Goal: Information Seeking & Learning: Learn about a topic

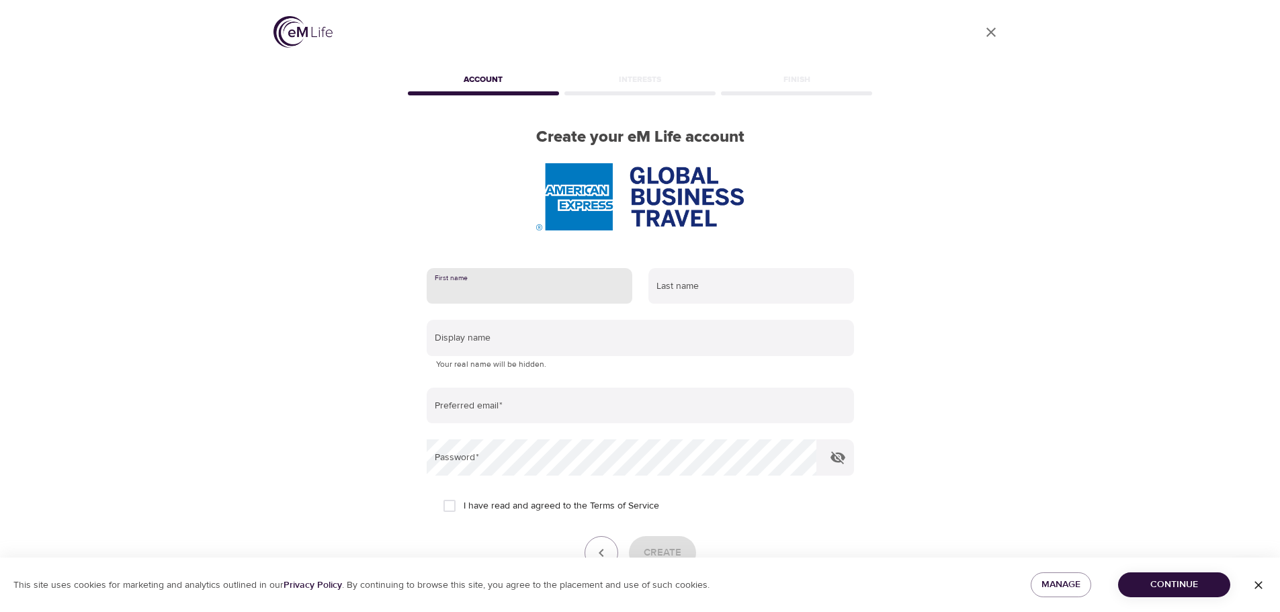
click at [518, 294] on input "text" at bounding box center [530, 286] width 206 height 36
type input "[PERSON_NAME]"
type input "[PERSON_NAME][EMAIL_ADDRESS][PERSON_NAME][DOMAIN_NAME]"
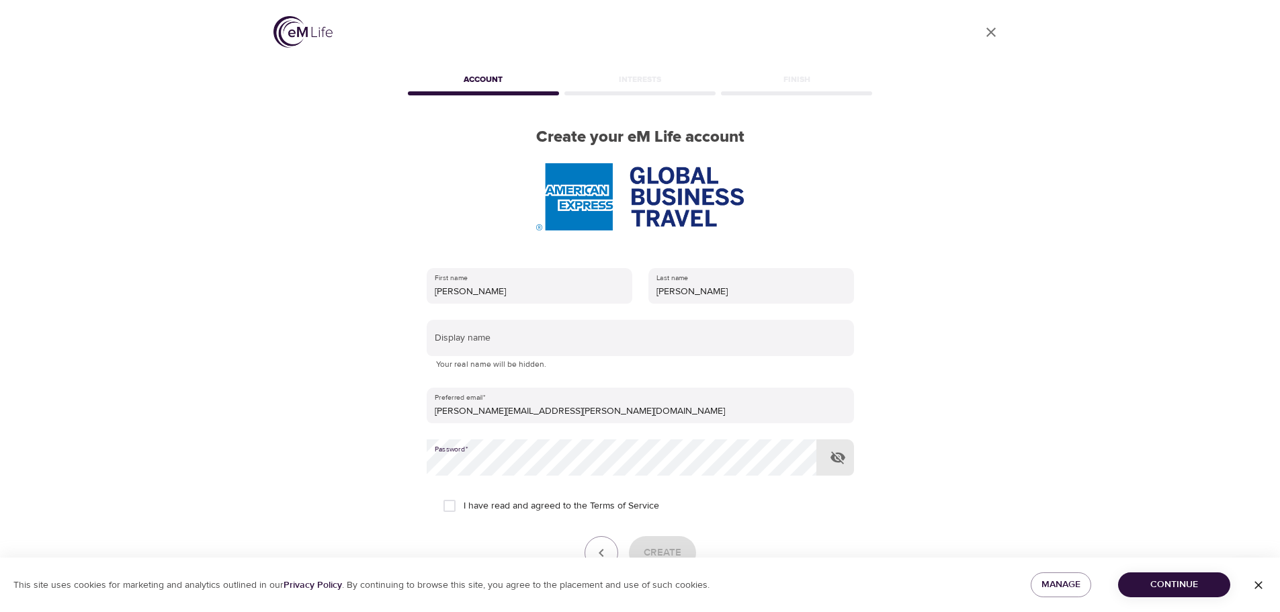
click at [451, 506] on input "I have read and agreed to the Terms of Service" at bounding box center [449, 506] width 28 height 28
checkbox input "true"
click at [838, 454] on icon "button" at bounding box center [837, 457] width 15 height 13
click at [659, 545] on span "Create" at bounding box center [662, 552] width 38 height 17
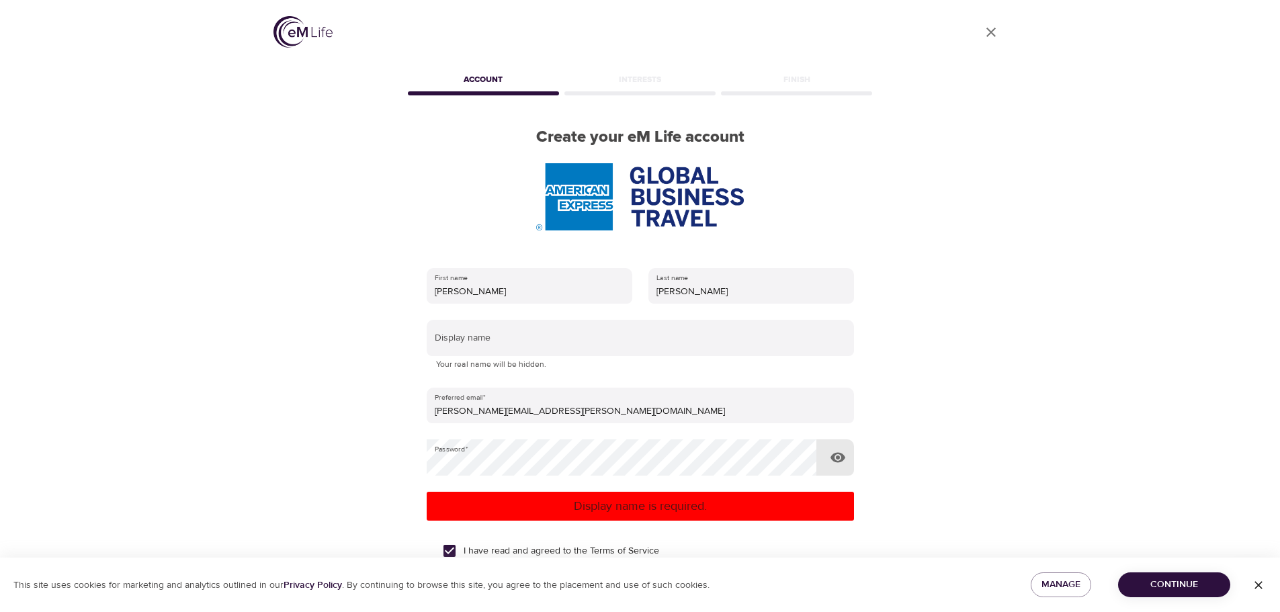
click at [838, 456] on icon "button" at bounding box center [837, 458] width 15 height 10
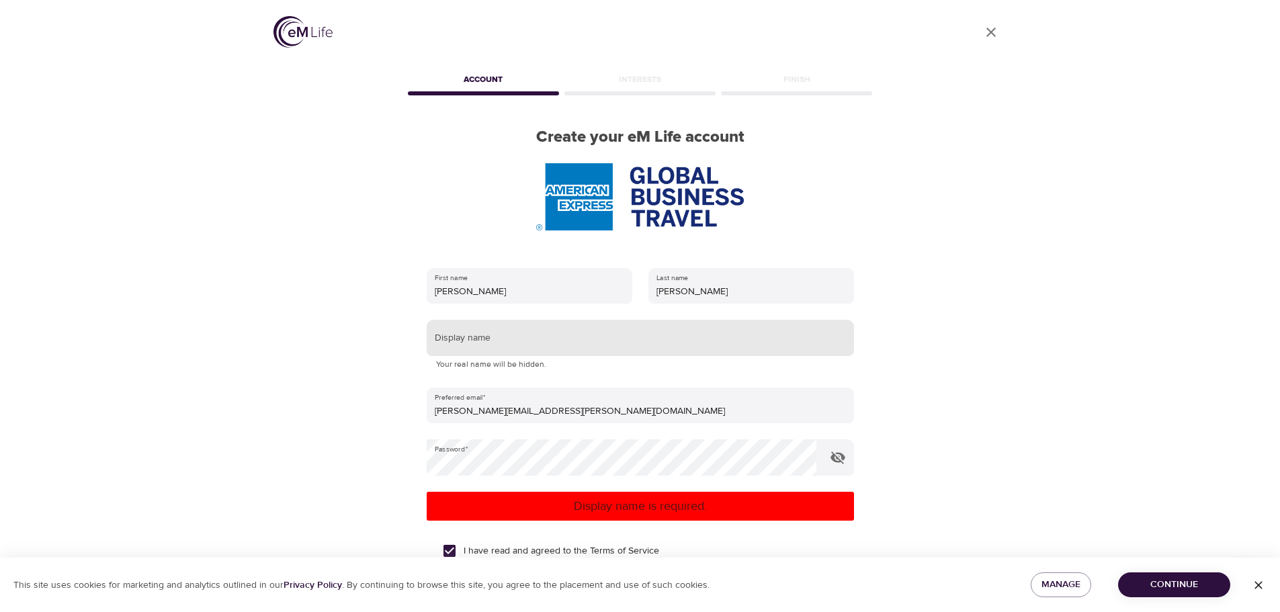
click at [560, 341] on input "text" at bounding box center [640, 338] width 427 height 36
type input "[PERSON_NAME]"
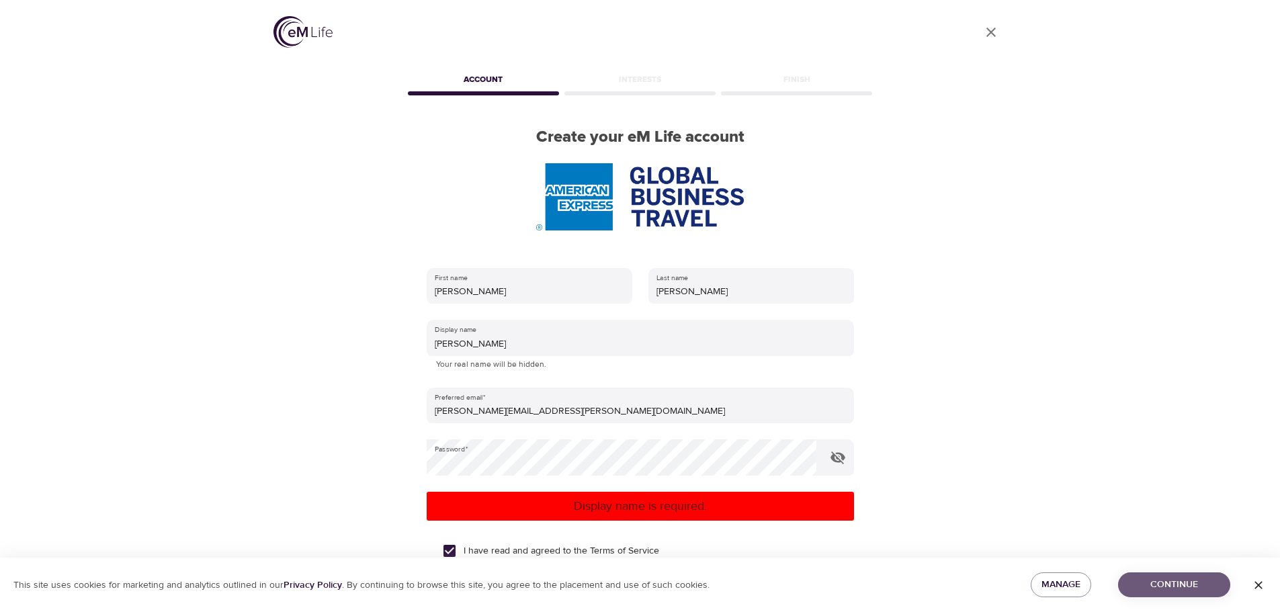
click at [1190, 588] on span "Continue" at bounding box center [1173, 584] width 91 height 17
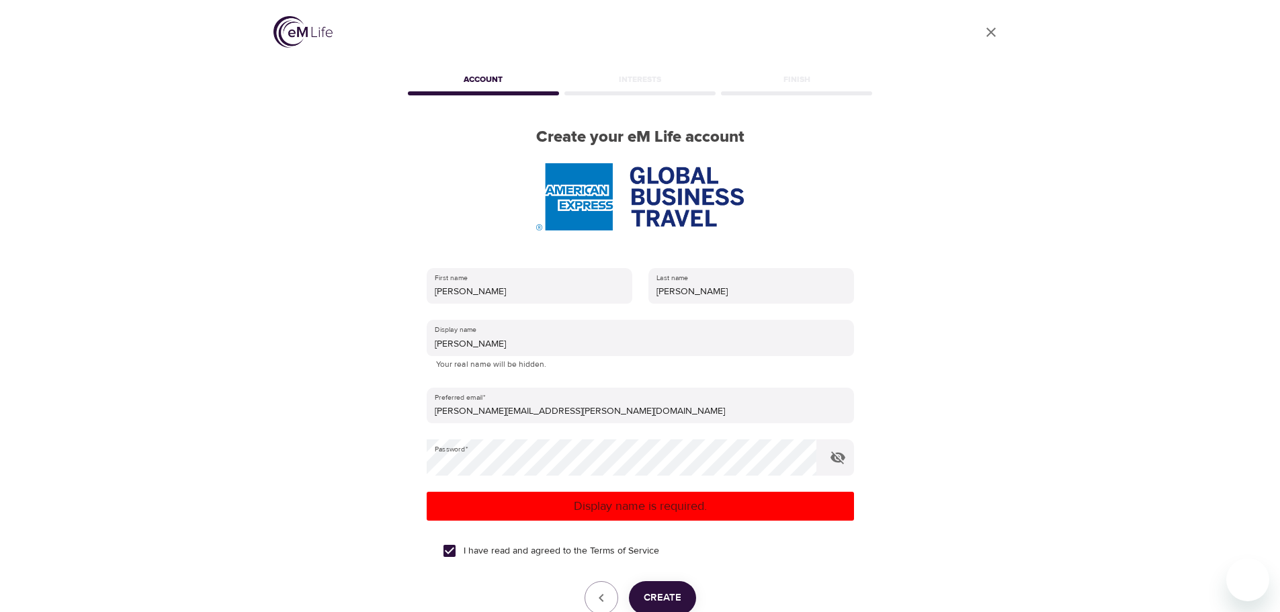
click at [667, 590] on span "Create" at bounding box center [662, 597] width 38 height 17
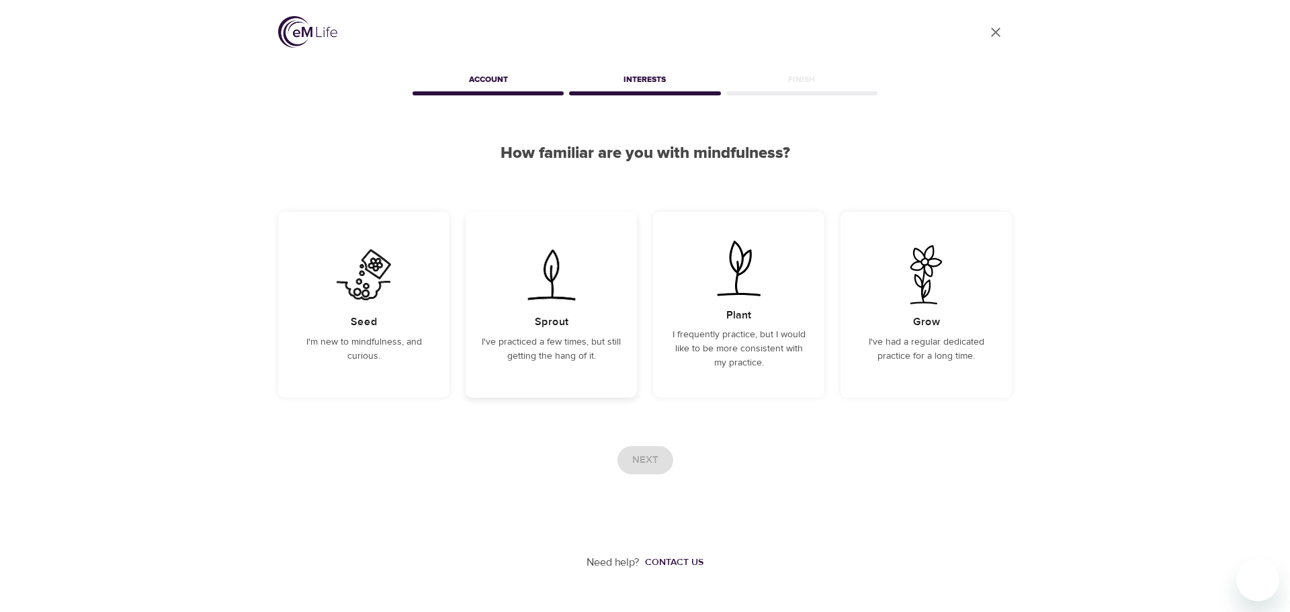
click at [542, 340] on p "I've practiced a few times, but still getting the hang of it." at bounding box center [551, 349] width 139 height 28
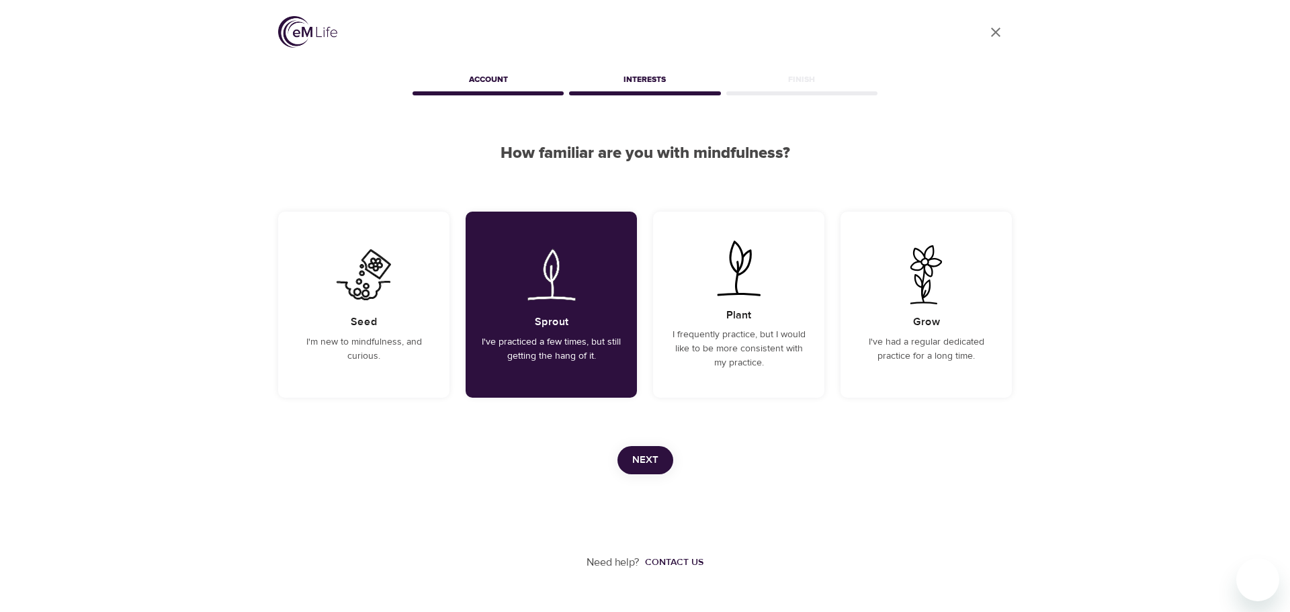
click at [639, 455] on span "Next" at bounding box center [645, 459] width 26 height 17
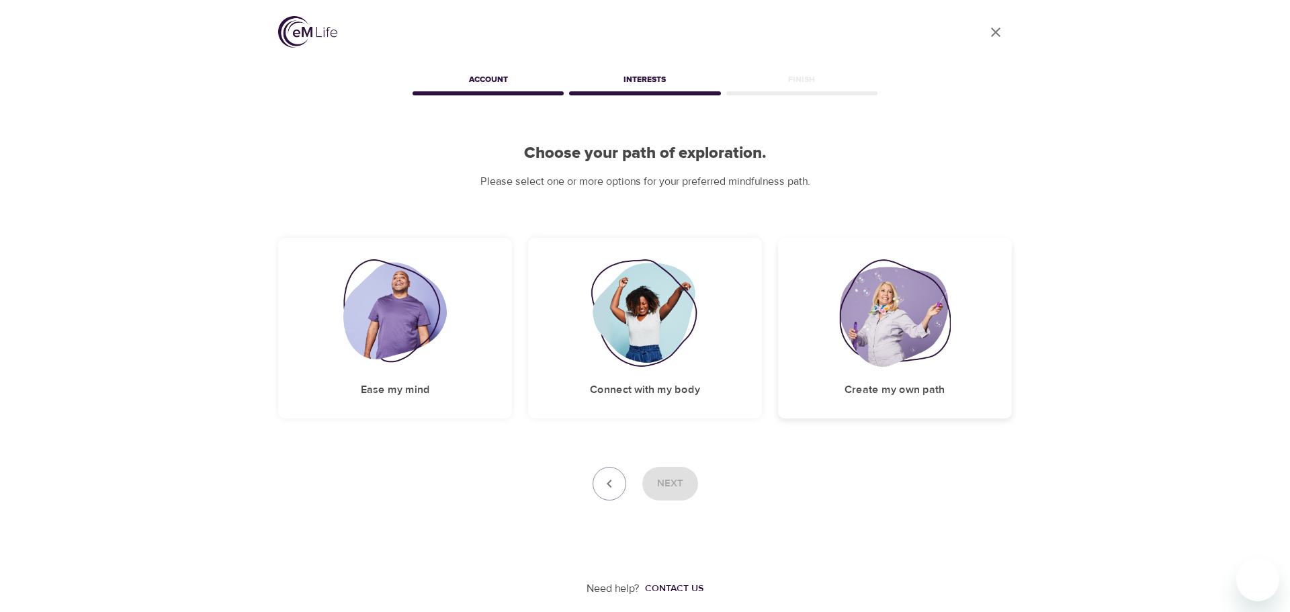
click at [865, 318] on img at bounding box center [895, 312] width 112 height 107
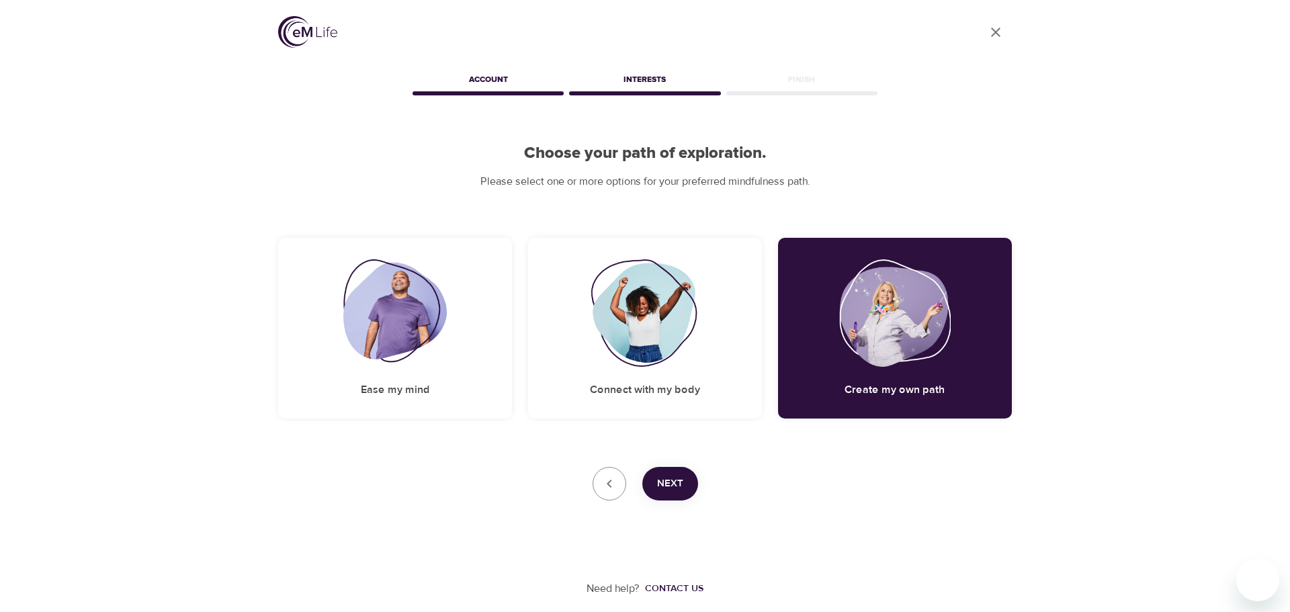
click at [670, 487] on span "Next" at bounding box center [670, 483] width 26 height 17
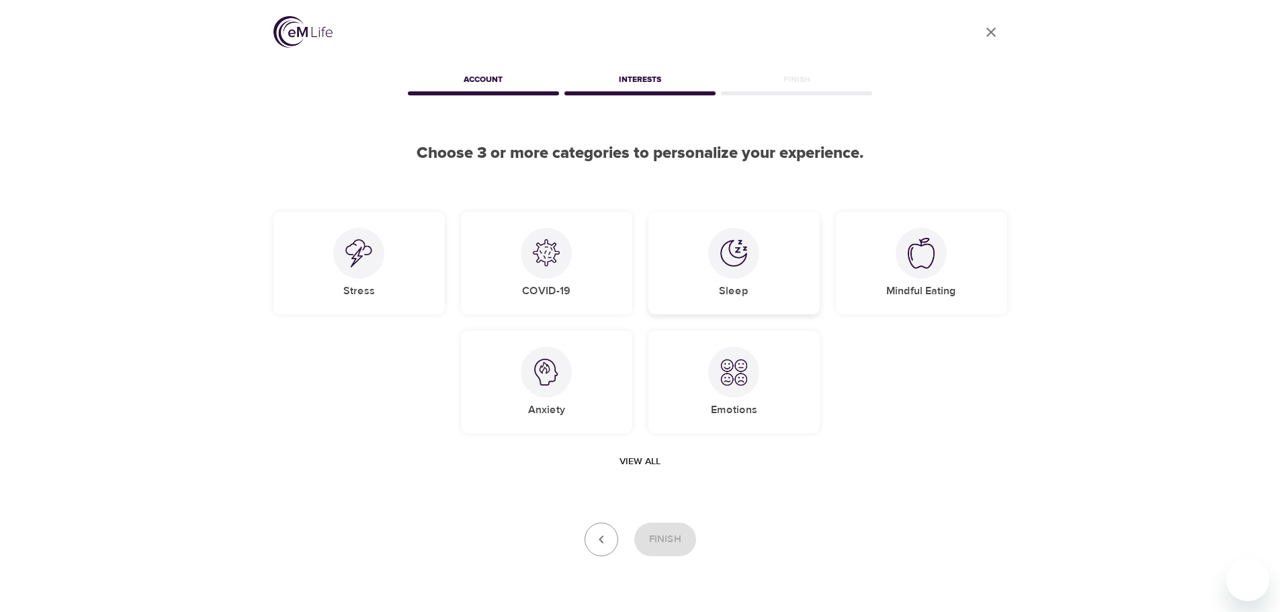
click at [746, 277] on div "Sleep" at bounding box center [733, 263] width 171 height 103
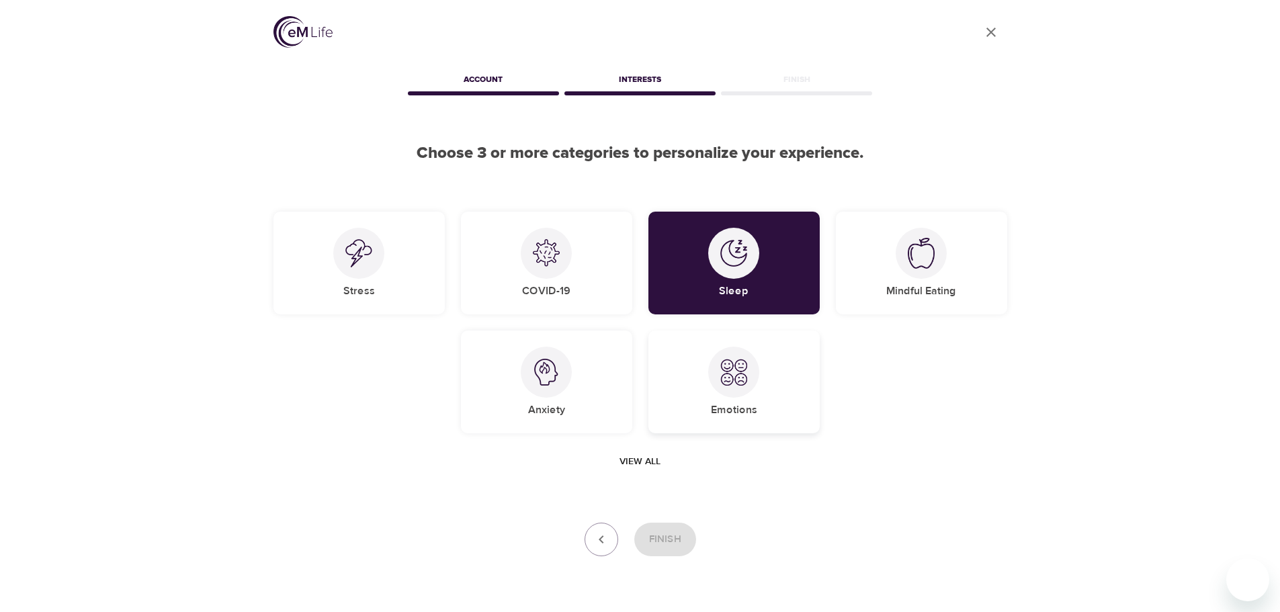
click at [721, 382] on img at bounding box center [733, 372] width 27 height 27
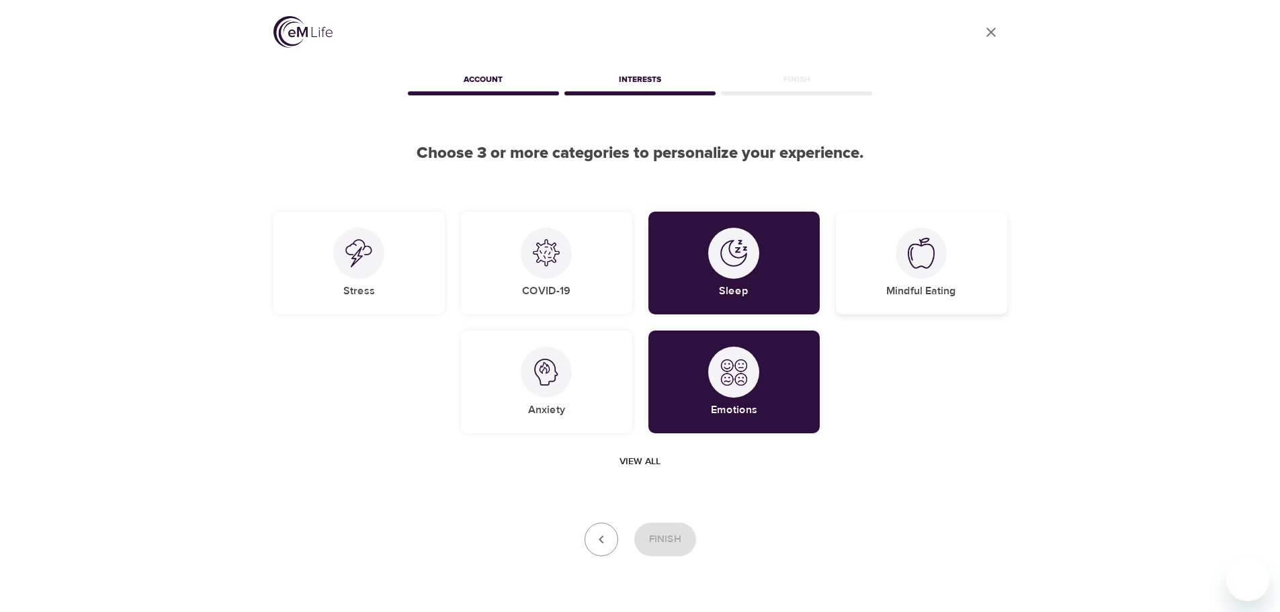
click at [930, 266] on img at bounding box center [920, 253] width 27 height 31
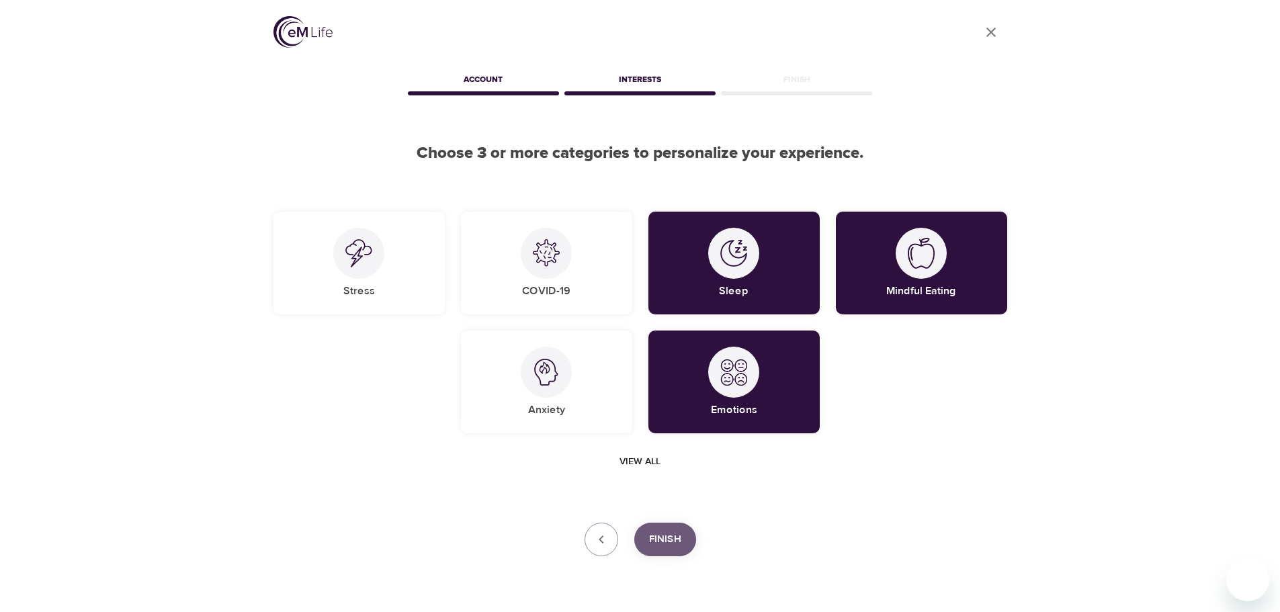
click at [664, 540] on span "Finish" at bounding box center [665, 539] width 32 height 17
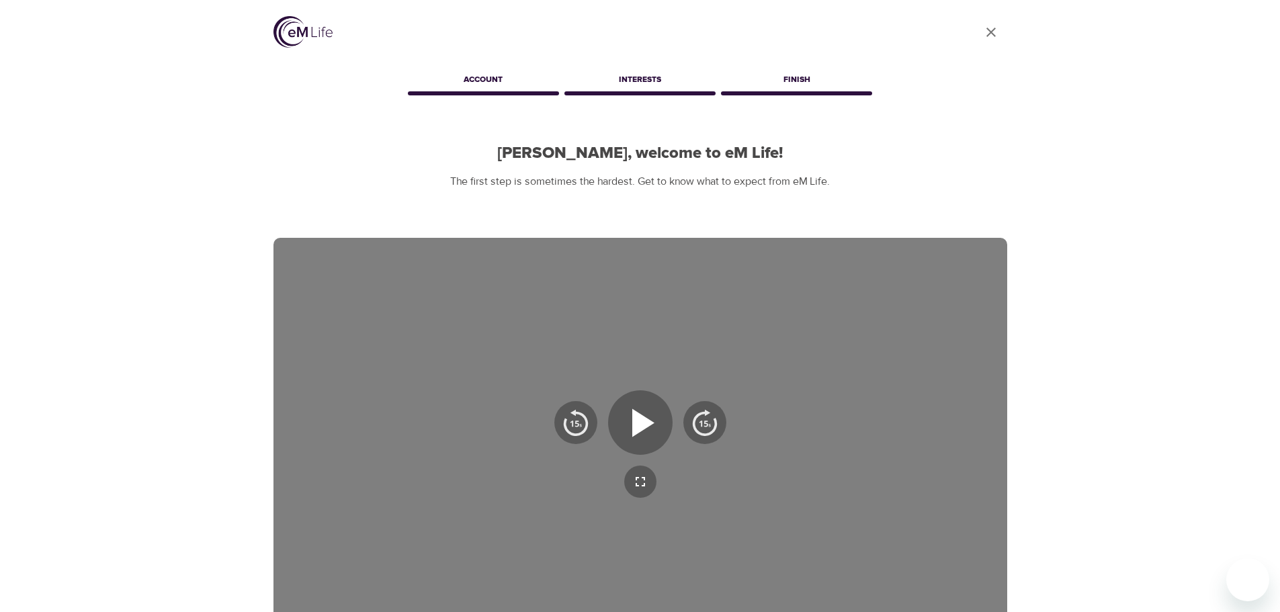
scroll to position [126, 0]
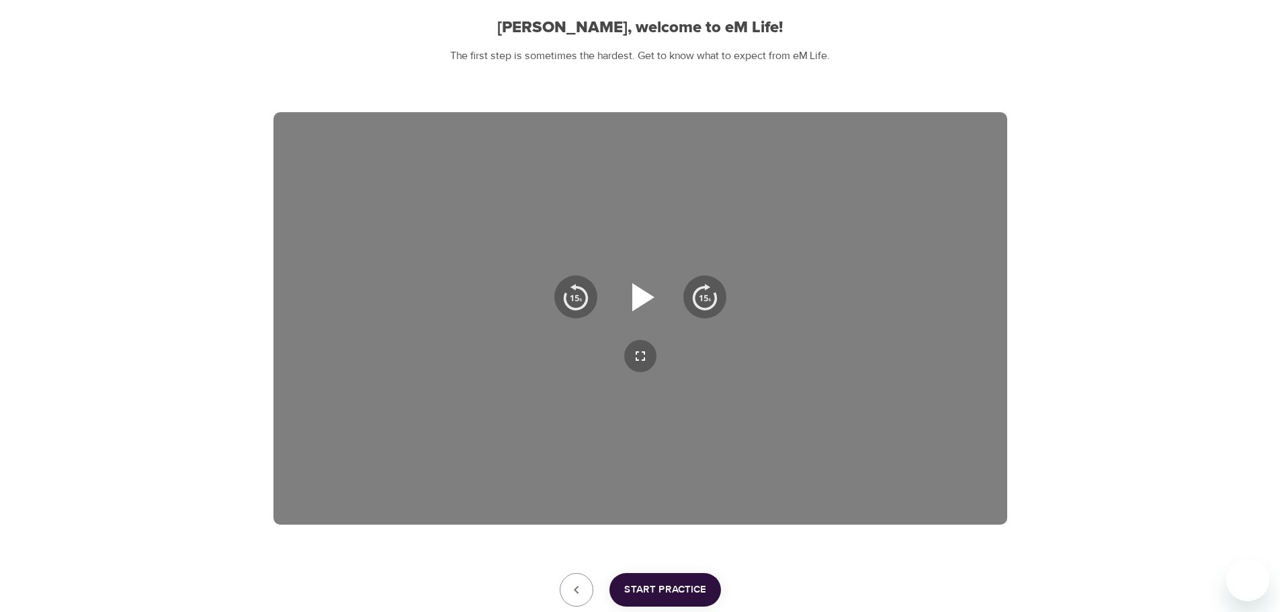
click at [645, 297] on icon "button" at bounding box center [643, 297] width 22 height 28
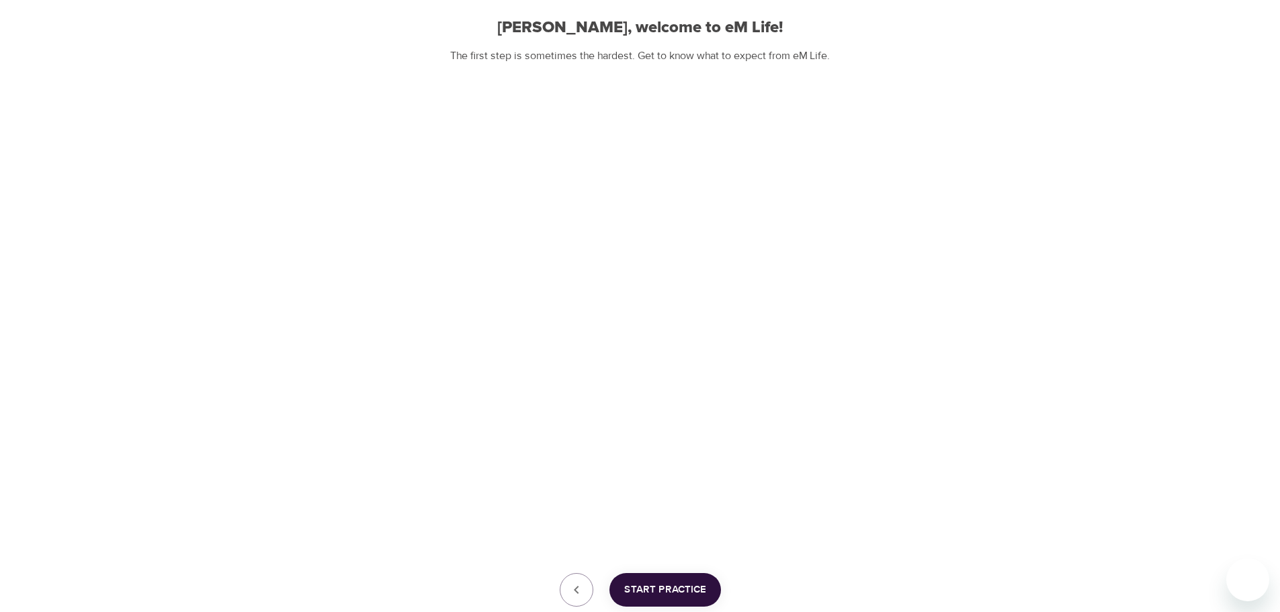
scroll to position [216, 0]
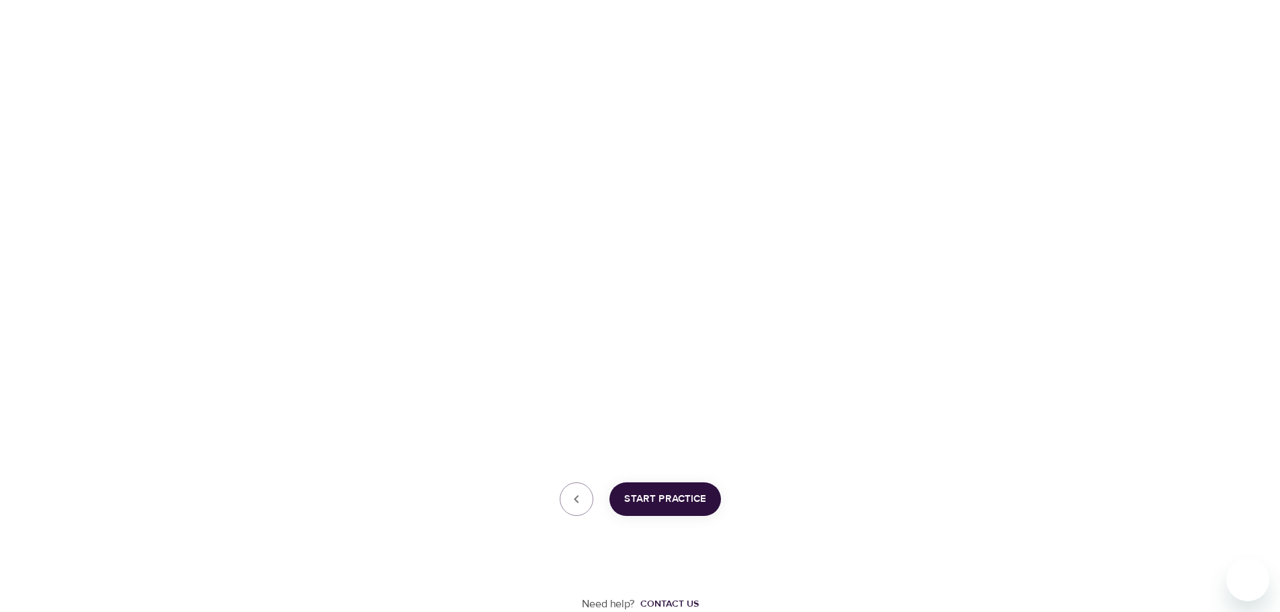
click at [672, 502] on span "Start Practice" at bounding box center [665, 498] width 82 height 17
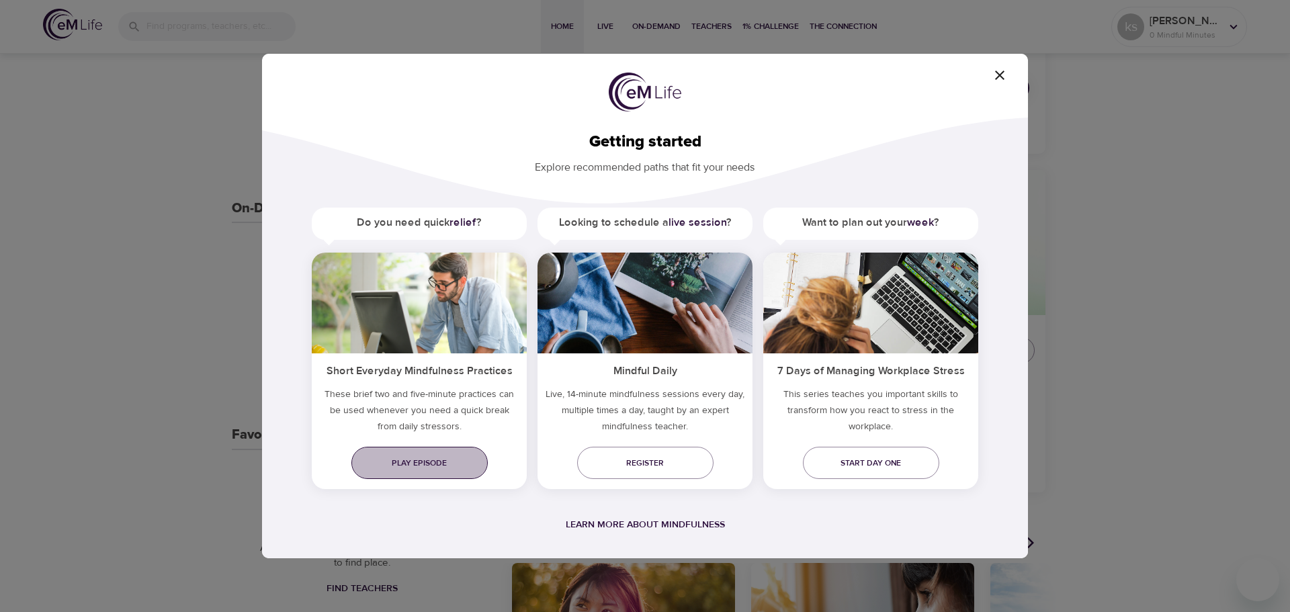
click at [423, 457] on span "Play episode" at bounding box center [419, 463] width 115 height 14
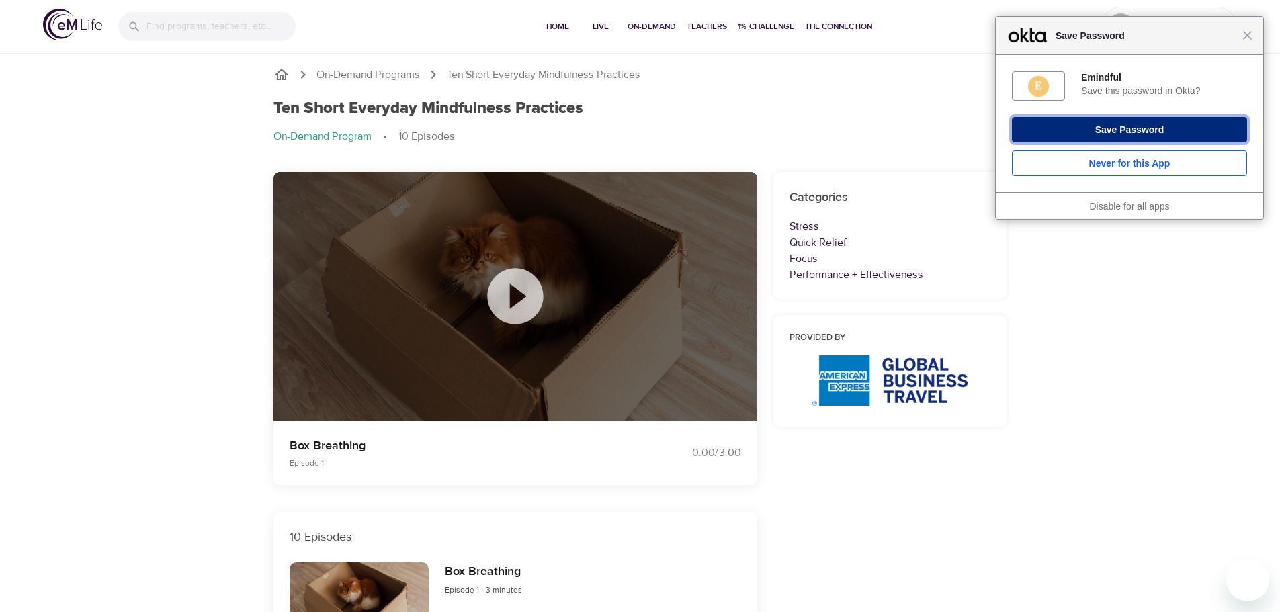
click at [1138, 126] on button "Save Password" at bounding box center [1129, 130] width 235 height 26
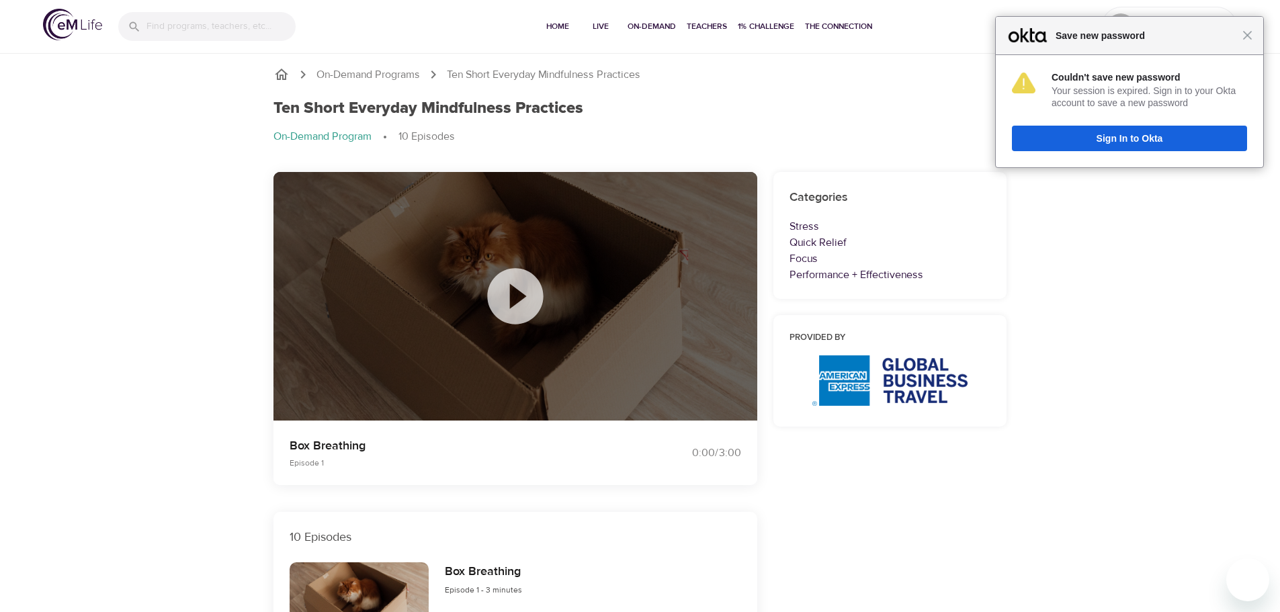
click at [521, 298] on icon at bounding box center [515, 296] width 67 height 67
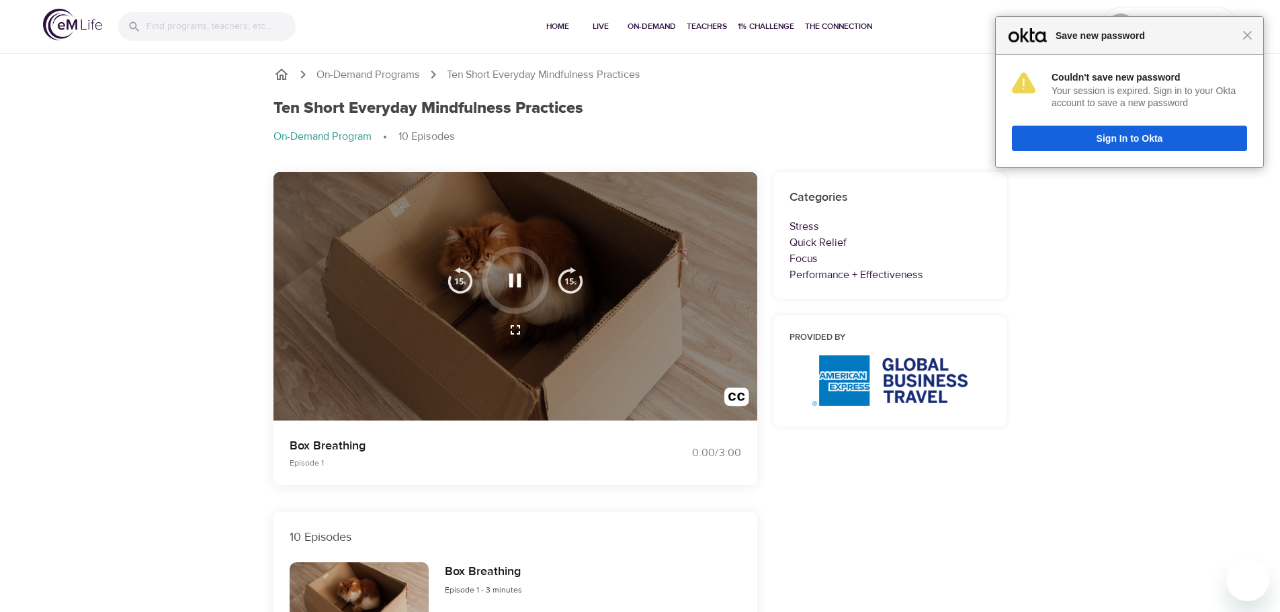
click at [517, 284] on icon "button" at bounding box center [515, 279] width 12 height 13
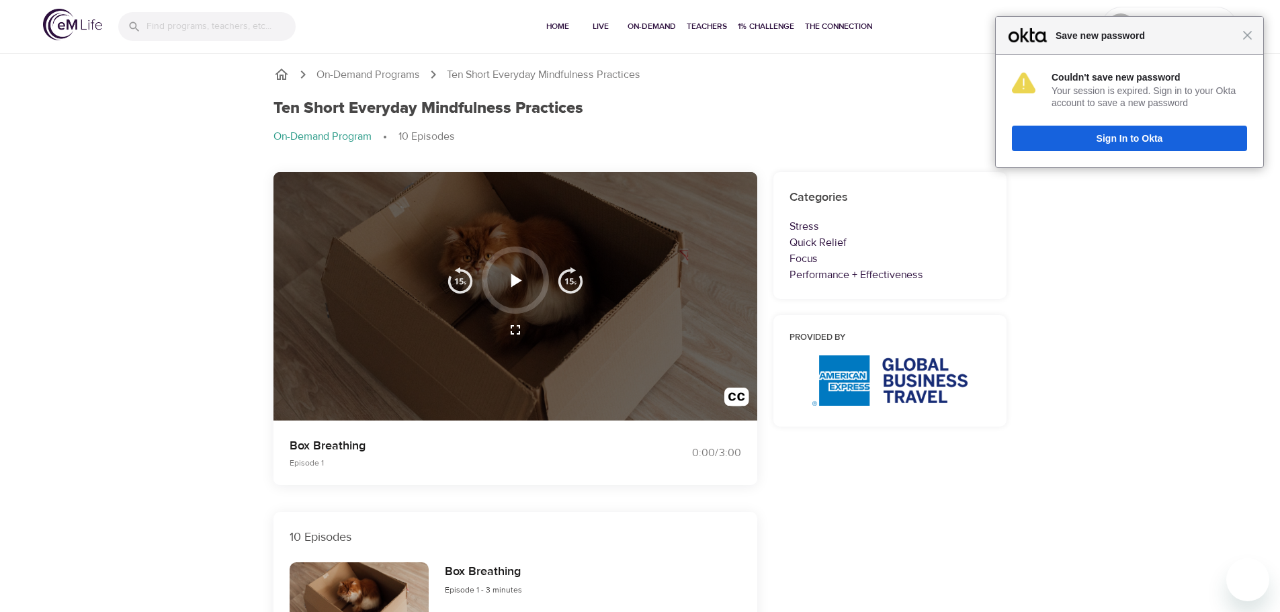
click at [517, 284] on icon "button" at bounding box center [515, 281] width 24 height 24
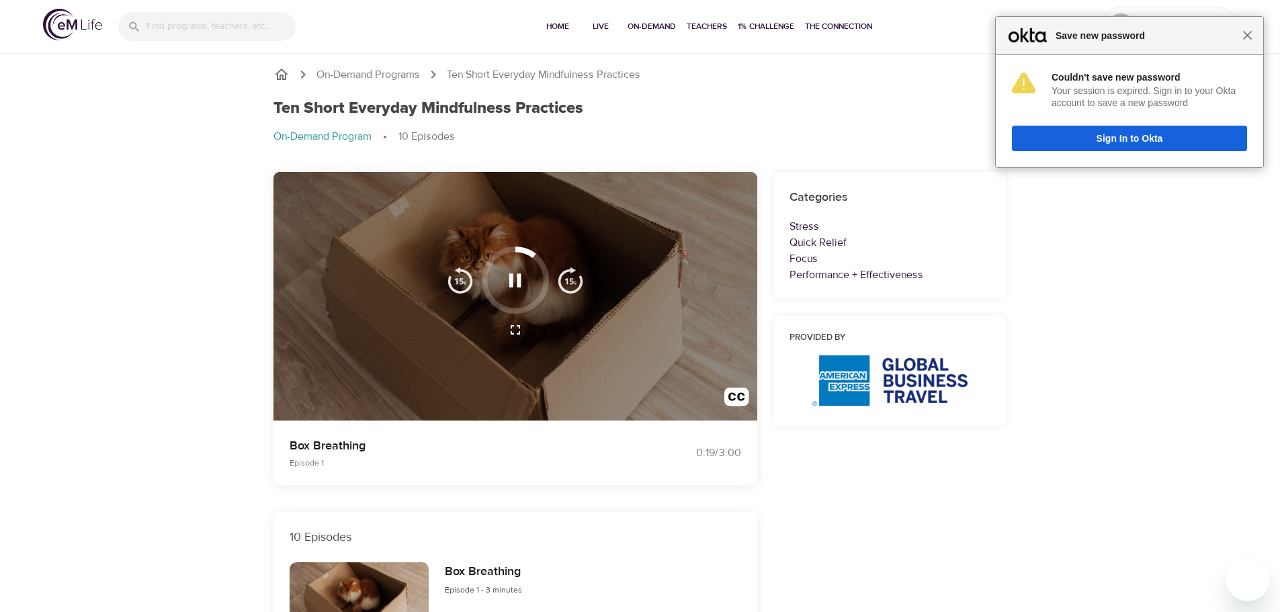
click at [1251, 38] on span "Close" at bounding box center [1247, 35] width 10 height 10
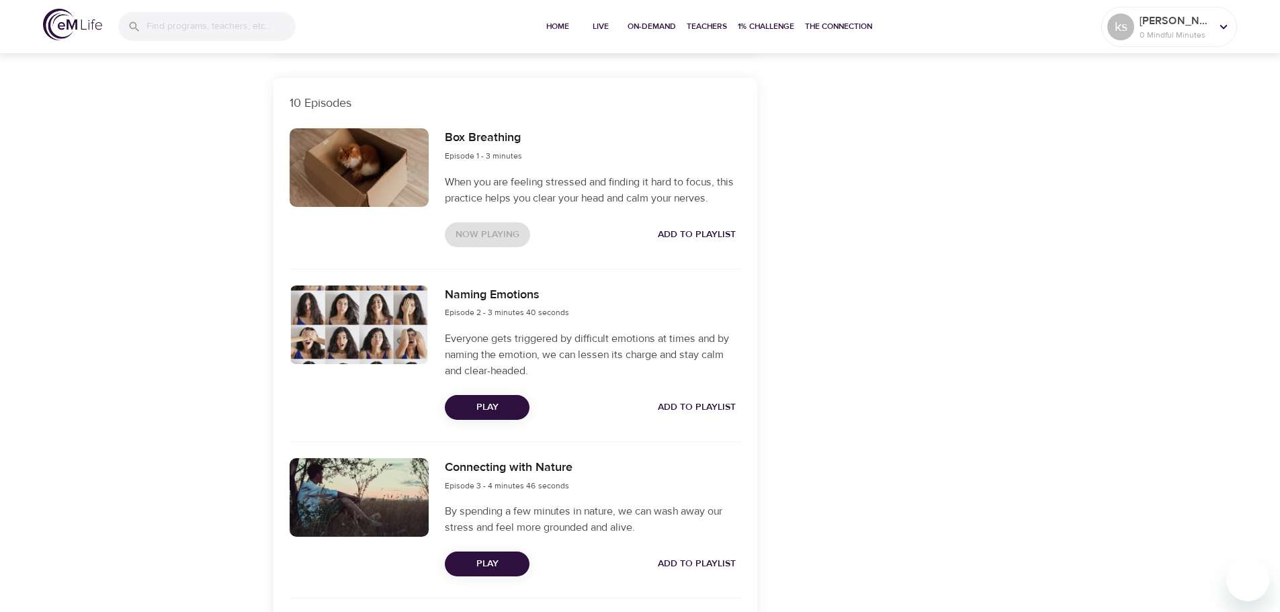
scroll to position [437, 0]
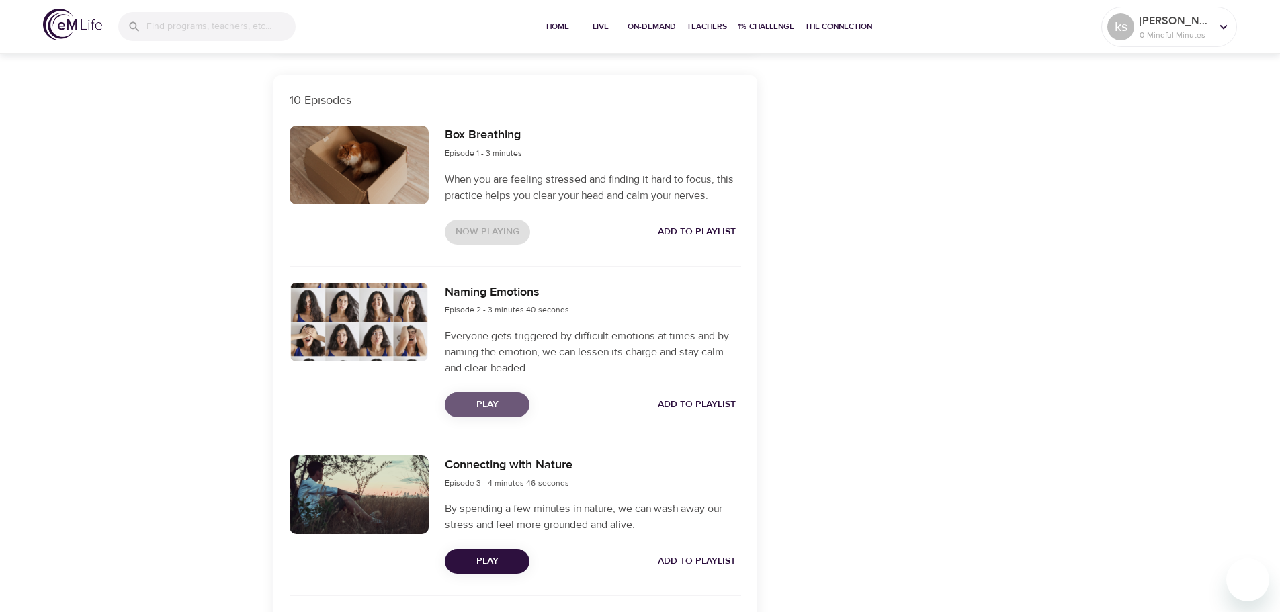
click at [480, 398] on span "Play" at bounding box center [486, 404] width 63 height 17
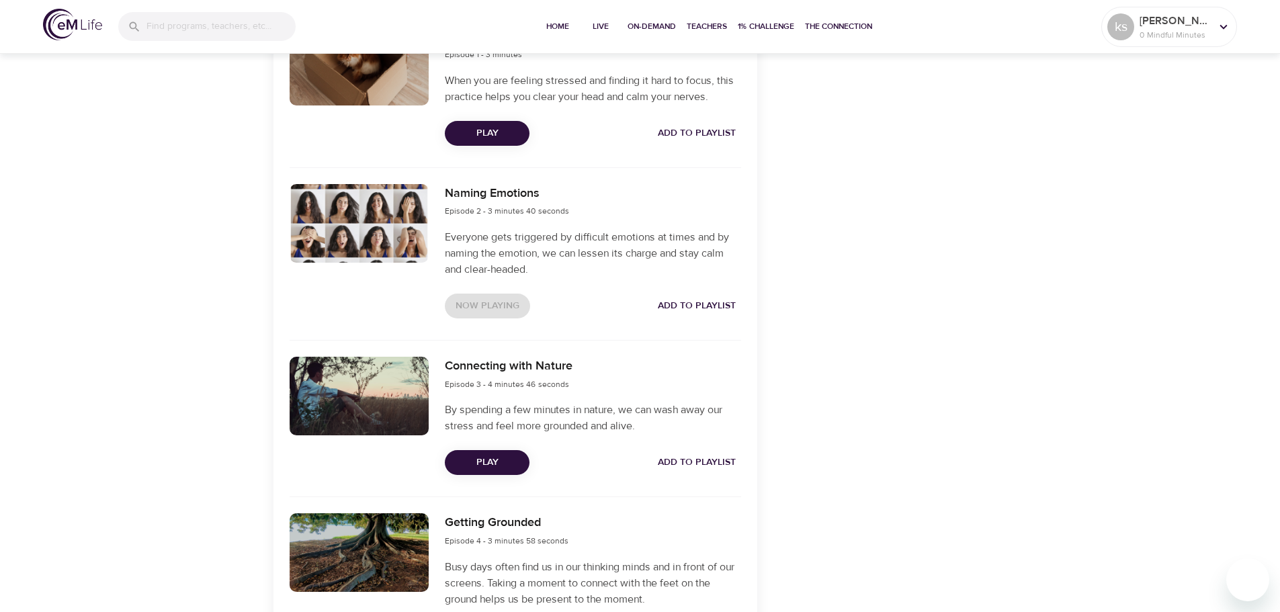
scroll to position [601, 0]
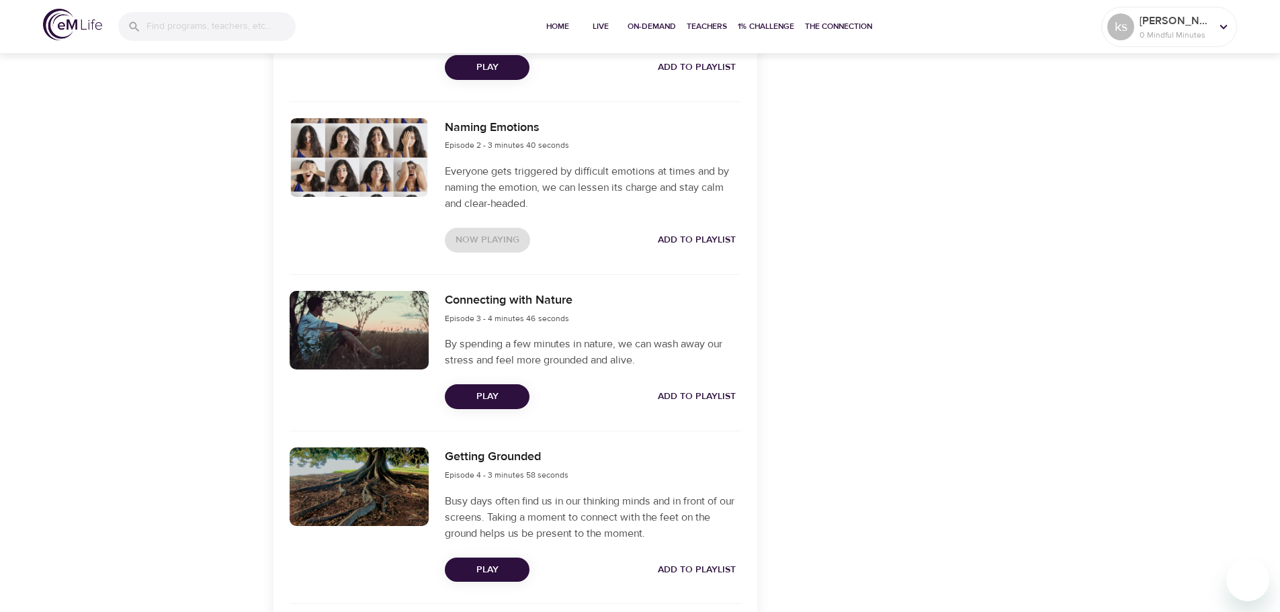
click at [482, 396] on span "Play" at bounding box center [486, 396] width 63 height 17
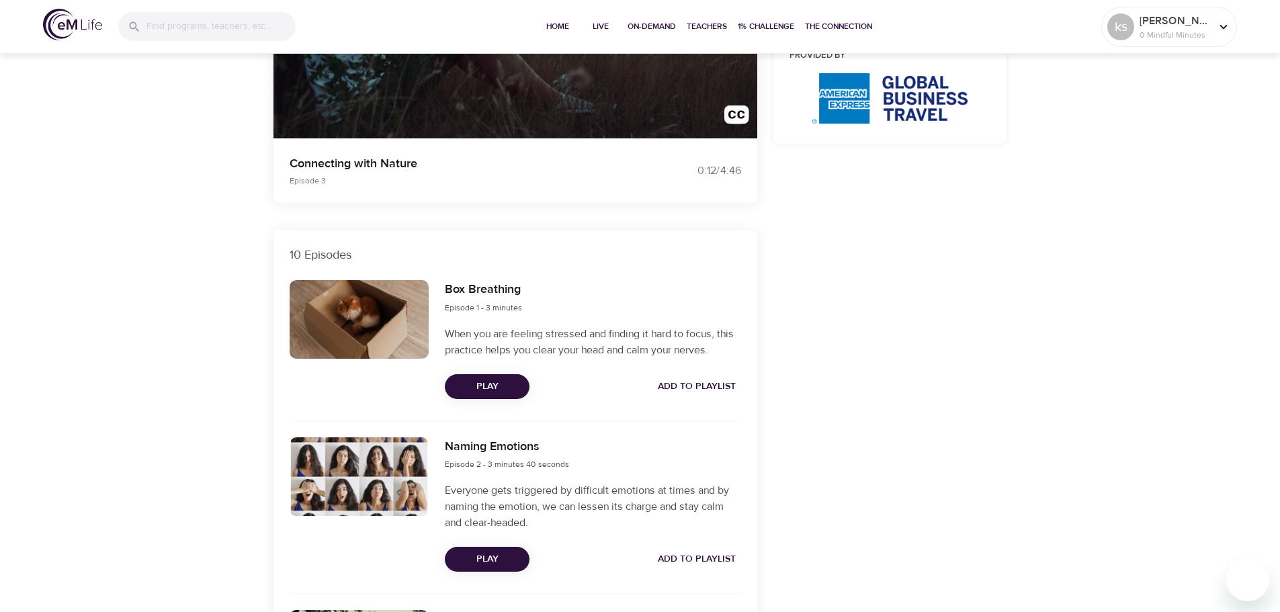
scroll to position [468, 0]
